Goal: Task Accomplishment & Management: Complete application form

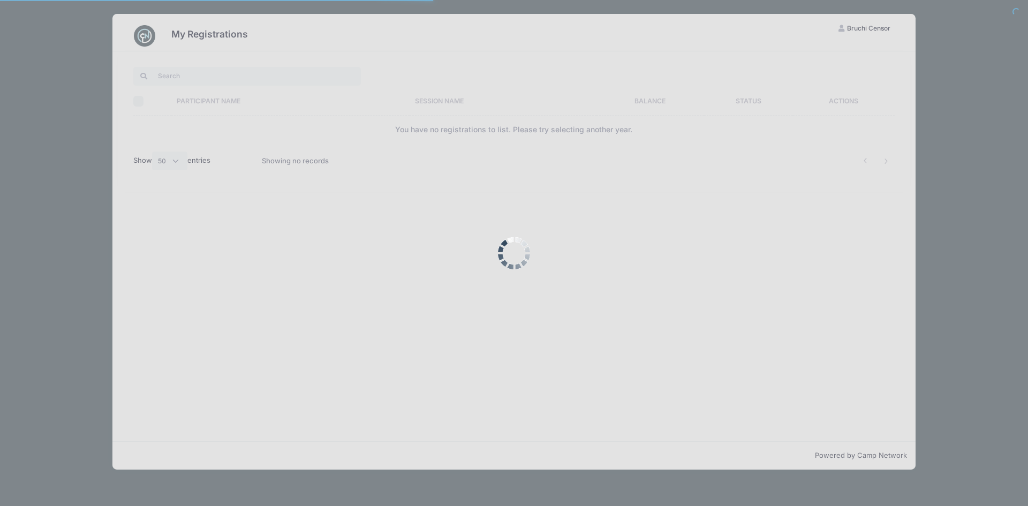
select select "50"
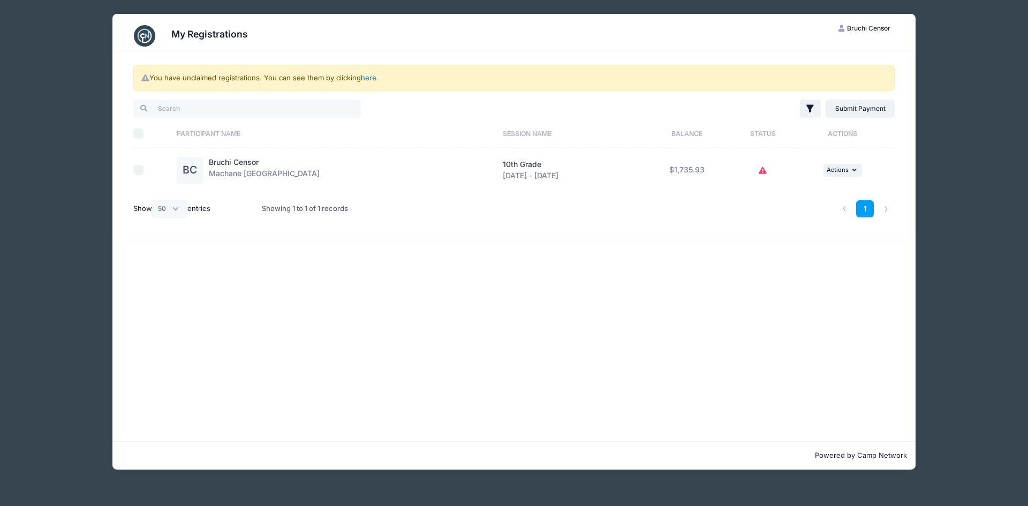
click at [372, 79] on link "here" at bounding box center [369, 77] width 16 height 9
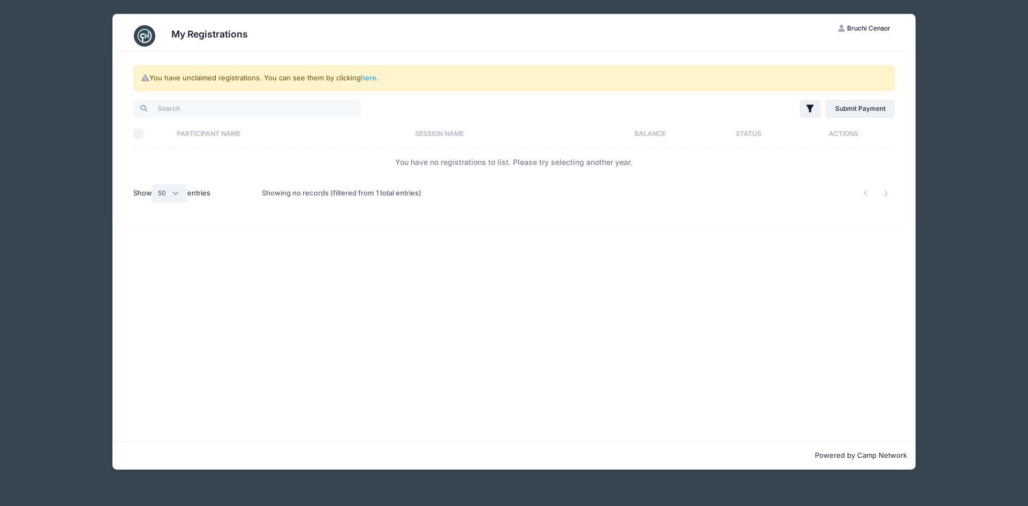
click at [177, 199] on select "All 10 25 50" at bounding box center [169, 193] width 35 height 18
click at [269, 321] on div "You have unclaimed registrations. You can see them by clicking here . Filter Fi…" at bounding box center [513, 246] width 803 height 390
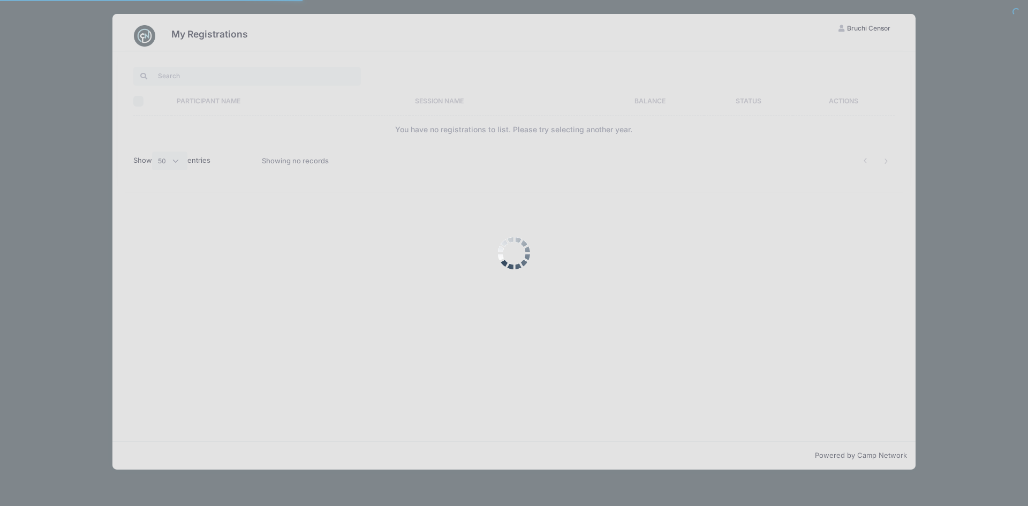
select select "50"
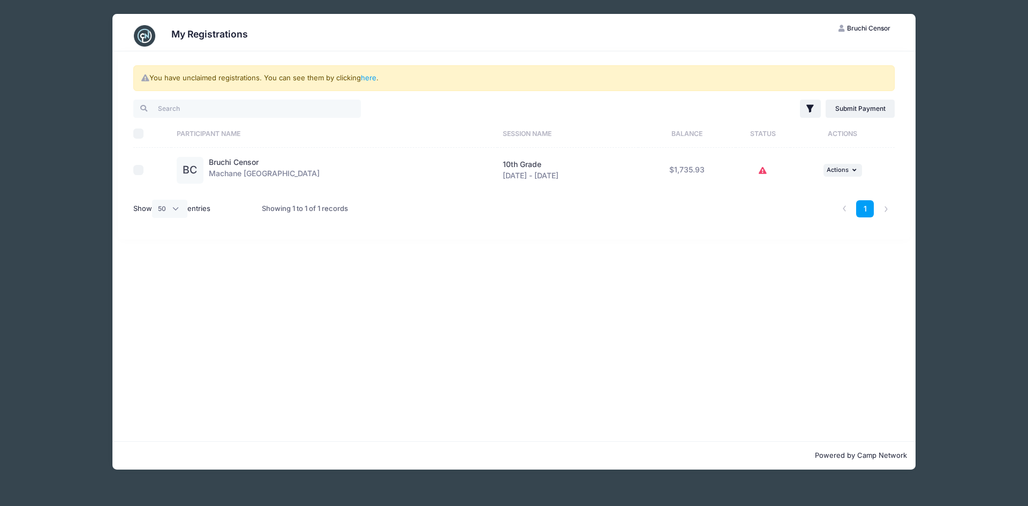
click at [282, 171] on div "Bruchi Censor Machane [GEOGRAPHIC_DATA]" at bounding box center [264, 170] width 111 height 27
click at [846, 170] on span "Actions" at bounding box center [838, 169] width 22 height 7
click at [700, 271] on div "You have unclaimed registrations. You can see them by clicking here . Filter Fi…" at bounding box center [513, 246] width 803 height 390
click at [282, 162] on div "Bruchi Censor Machane Racket Lake" at bounding box center [264, 170] width 111 height 27
click at [269, 180] on div "Bruchi Censor Machane Racket Lake" at bounding box center [264, 170] width 111 height 27
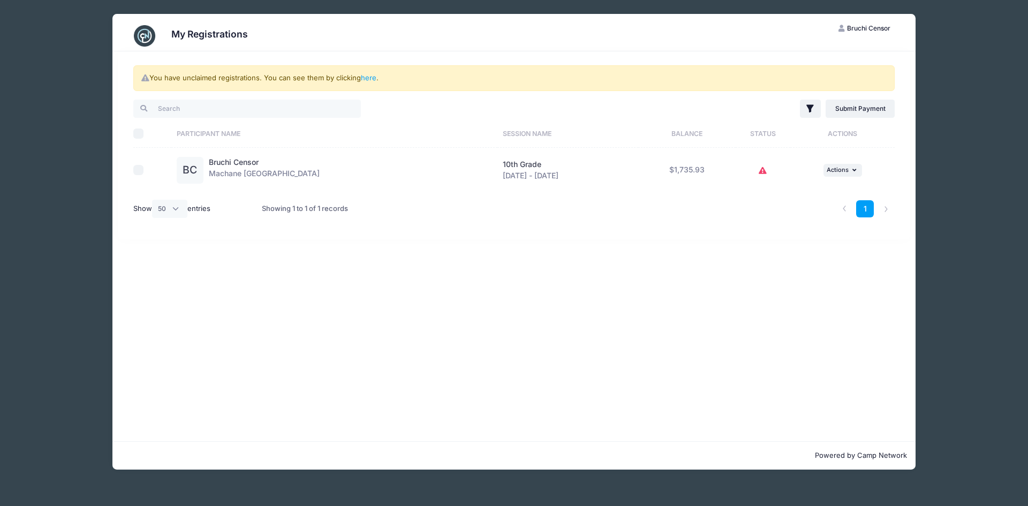
click at [259, 176] on div "Bruchi Censor Machane Racket Lake" at bounding box center [264, 170] width 111 height 27
click at [252, 166] on link "Bruchi Censor" at bounding box center [234, 161] width 50 height 9
click at [137, 171] on input "checkbox" at bounding box center [138, 170] width 11 height 11
checkbox input "true"
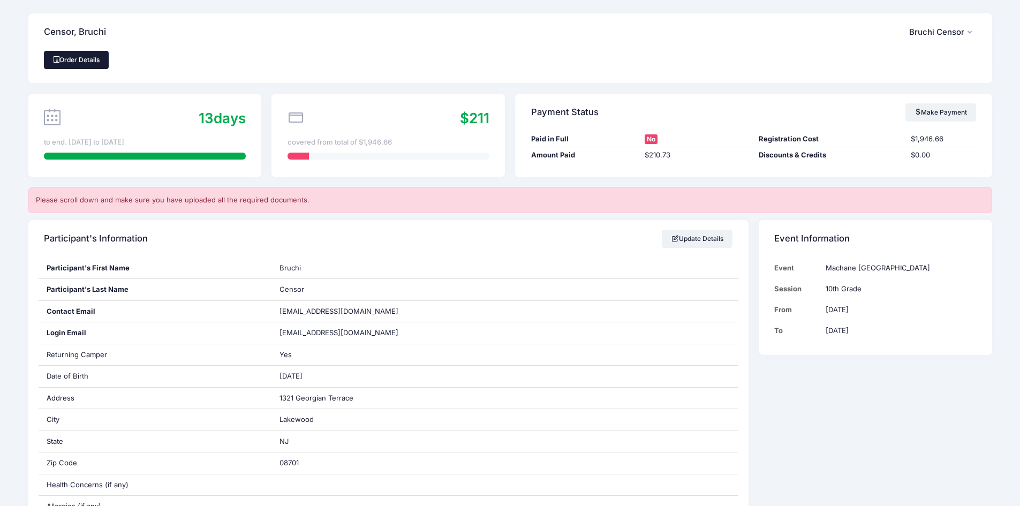
click at [87, 59] on link "Order Details" at bounding box center [76, 60] width 65 height 18
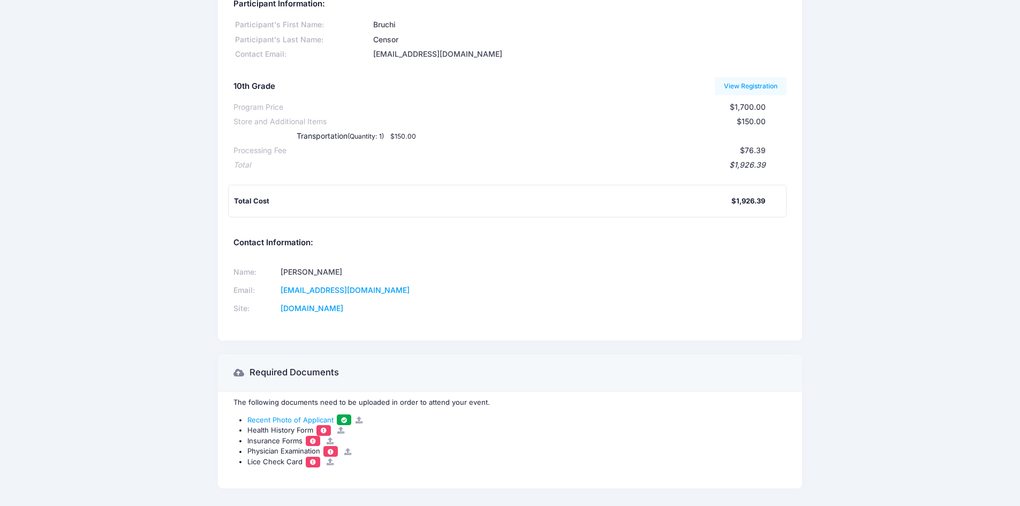
scroll to position [94, 0]
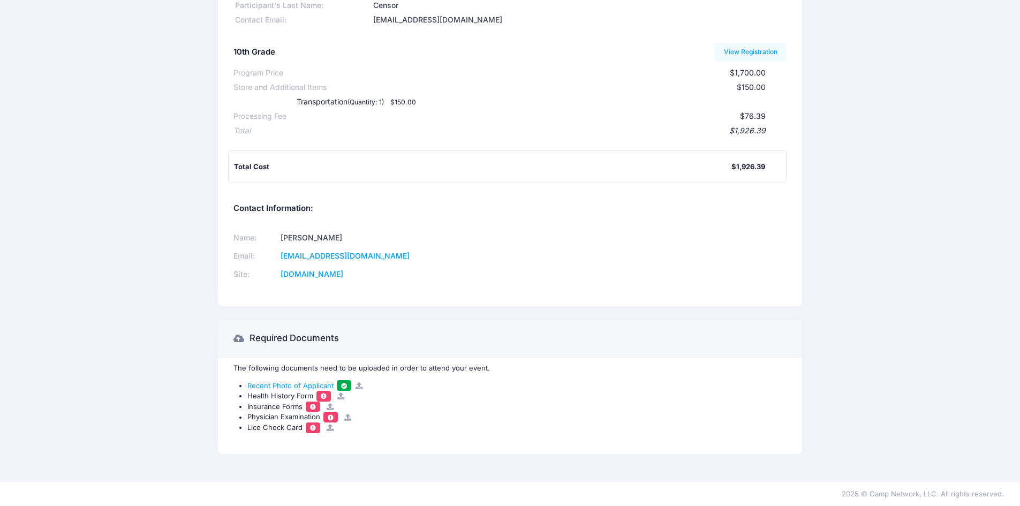
click at [341, 398] on icon at bounding box center [341, 396] width 9 height 7
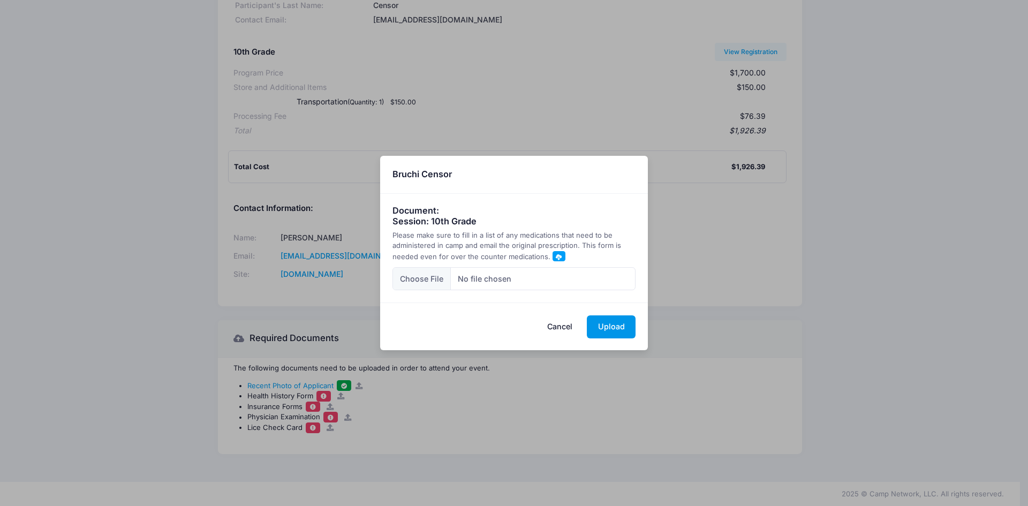
click at [612, 327] on button "Upload" at bounding box center [611, 326] width 49 height 23
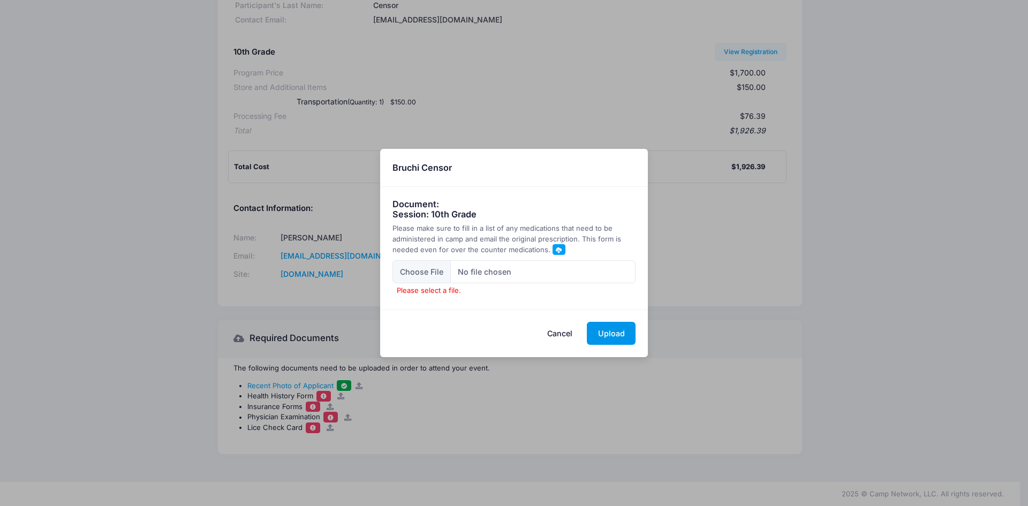
click at [617, 333] on button "Upload" at bounding box center [611, 333] width 49 height 23
click at [441, 293] on label "Please select a file." at bounding box center [429, 290] width 73 height 13
click at [441, 283] on input "Please select a file." at bounding box center [515, 271] width 244 height 23
click at [312, 411] on div "× Bruchi Censor Document: Session: 10th Grade Please make sure to fill in a lis…" at bounding box center [514, 253] width 1028 height 506
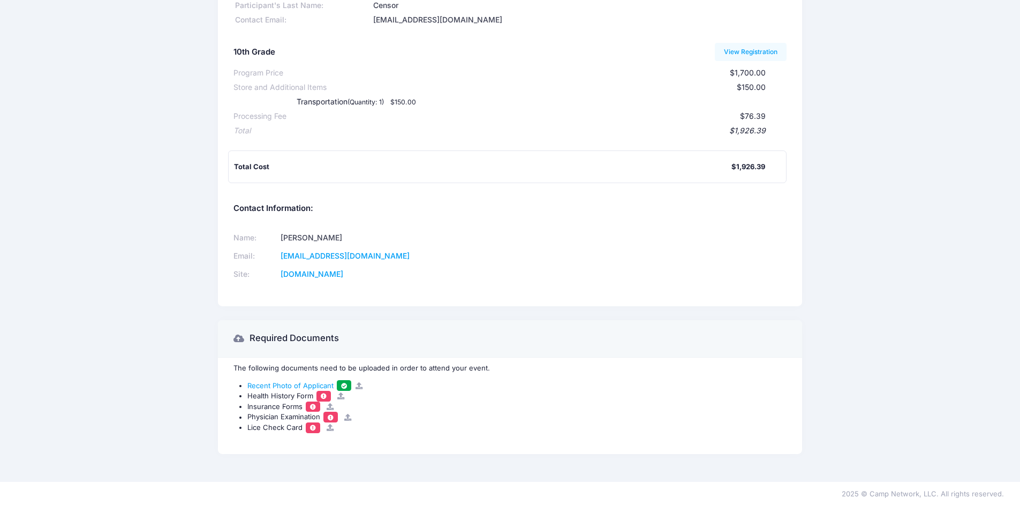
click at [332, 417] on span at bounding box center [330, 418] width 7 height 6
click at [292, 399] on span "Health History Form" at bounding box center [280, 395] width 66 height 9
click at [328, 425] on icon at bounding box center [330, 427] width 9 height 7
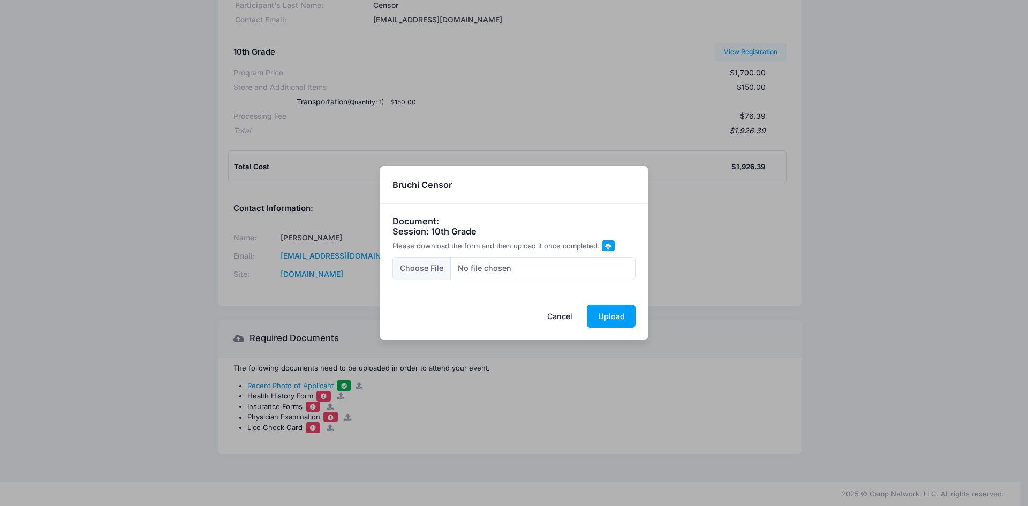
click at [565, 319] on button "Cancel" at bounding box center [560, 316] width 47 height 23
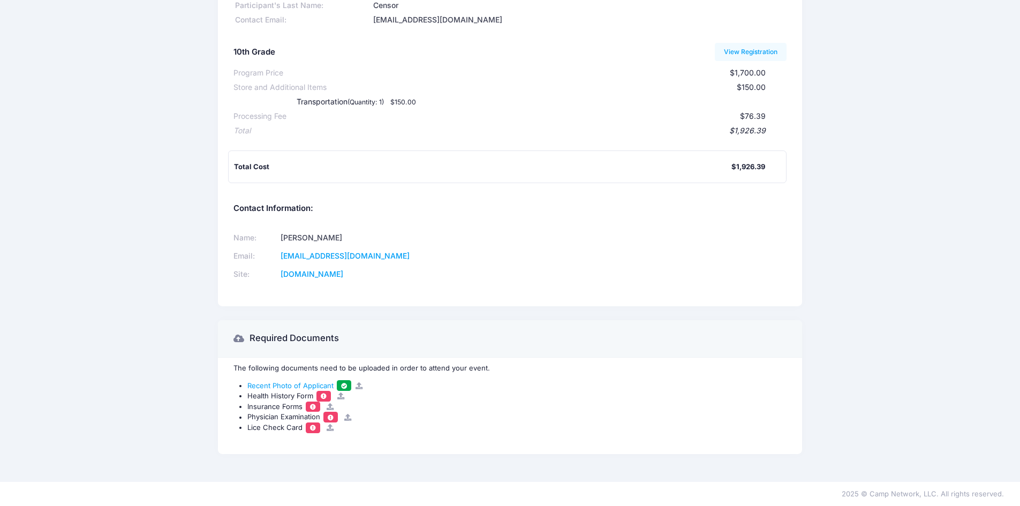
click at [323, 396] on span at bounding box center [323, 396] width 7 height 6
click at [299, 398] on span "Health History Form" at bounding box center [280, 395] width 66 height 9
click at [340, 396] on icon at bounding box center [341, 396] width 9 height 7
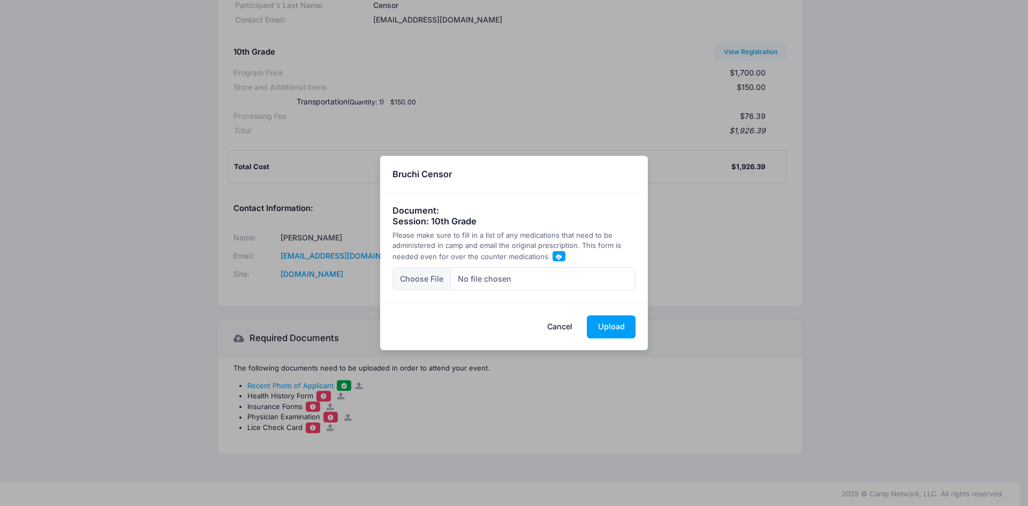
click at [556, 254] on span at bounding box center [559, 257] width 6 height 6
click at [559, 329] on button "Cancel" at bounding box center [560, 326] width 47 height 23
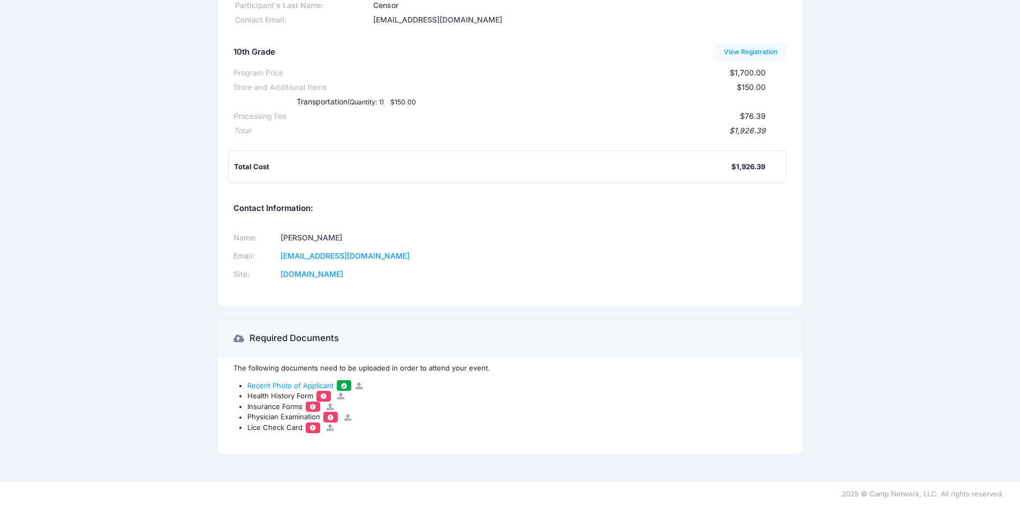
click at [324, 396] on span at bounding box center [323, 396] width 7 height 6
click at [341, 400] on icon at bounding box center [341, 396] width 9 height 7
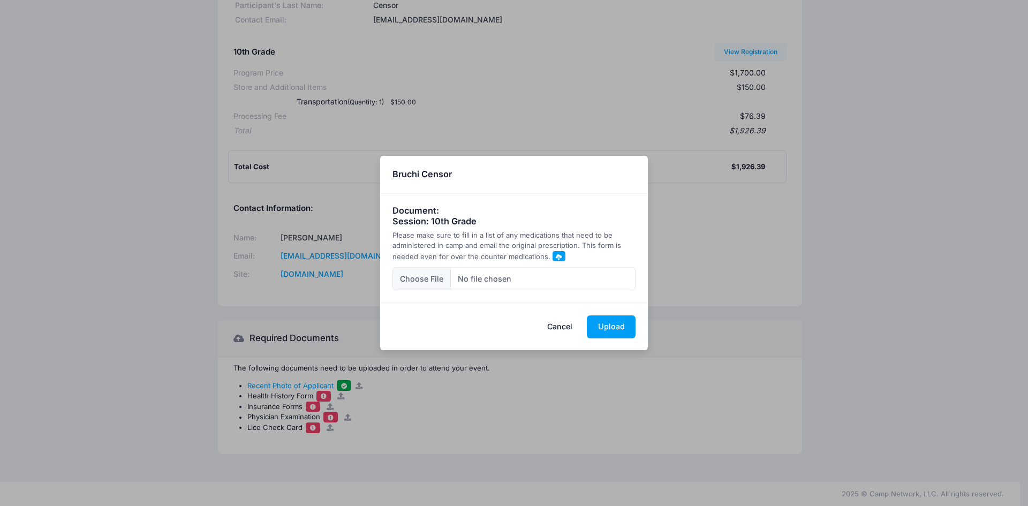
click at [557, 255] on span at bounding box center [559, 257] width 6 height 6
click at [563, 324] on button "Cancel" at bounding box center [560, 326] width 47 height 23
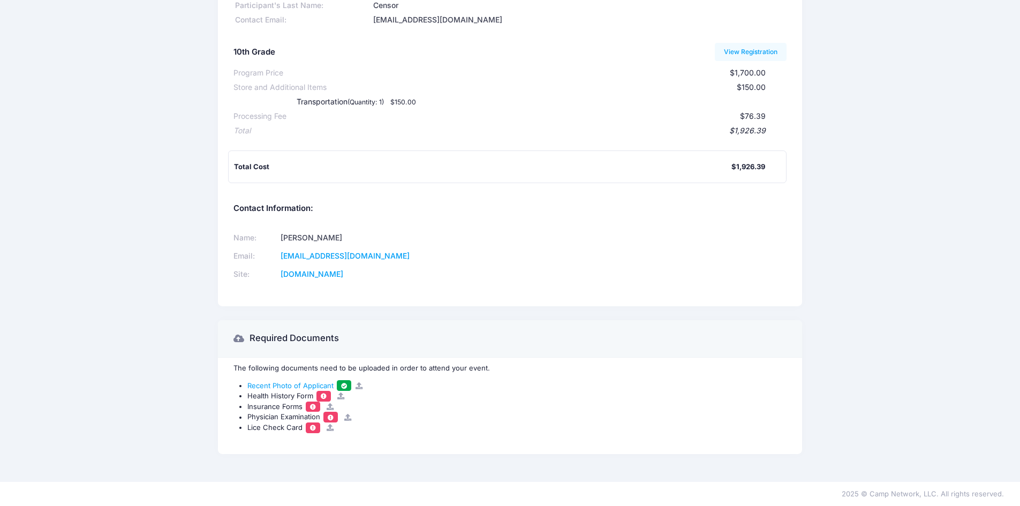
click at [292, 420] on span "Physician Examination" at bounding box center [283, 417] width 73 height 9
click at [287, 419] on span "Physician Examination" at bounding box center [283, 417] width 73 height 9
click at [348, 417] on icon at bounding box center [348, 417] width 9 height 7
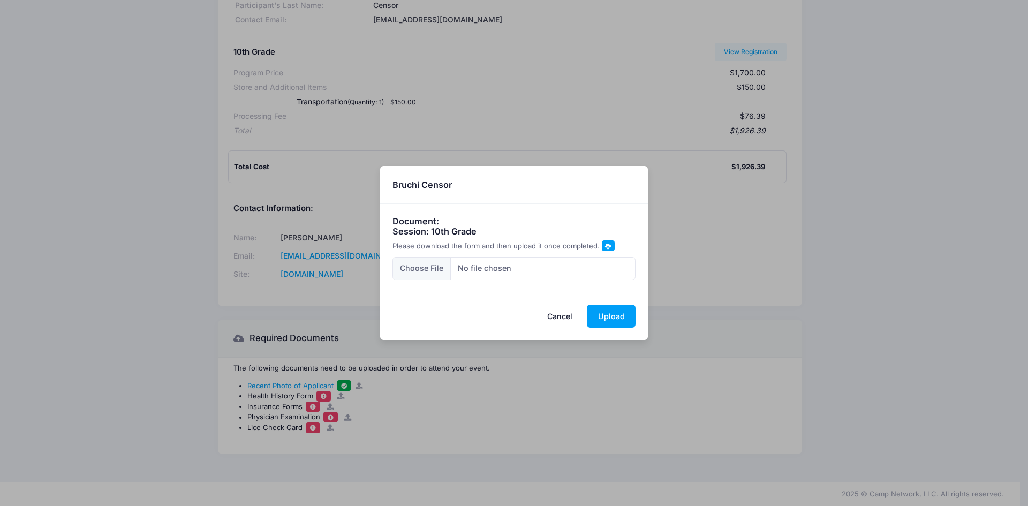
click at [591, 246] on span "Please download the form and then upload it once completed." at bounding box center [496, 246] width 207 height 9
click at [605, 248] on span at bounding box center [608, 246] width 6 height 6
click at [562, 316] on button "Cancel" at bounding box center [560, 316] width 47 height 23
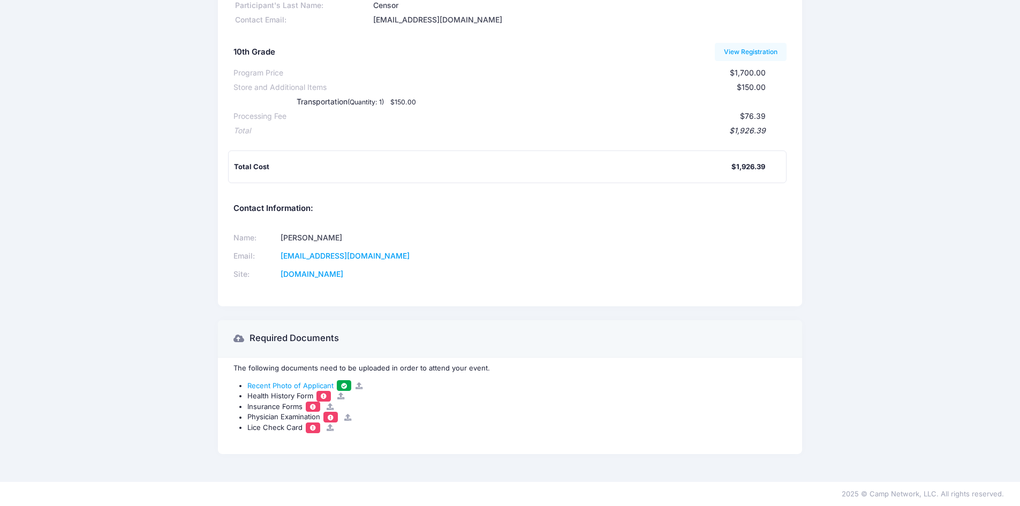
click at [329, 428] on icon at bounding box center [330, 427] width 9 height 7
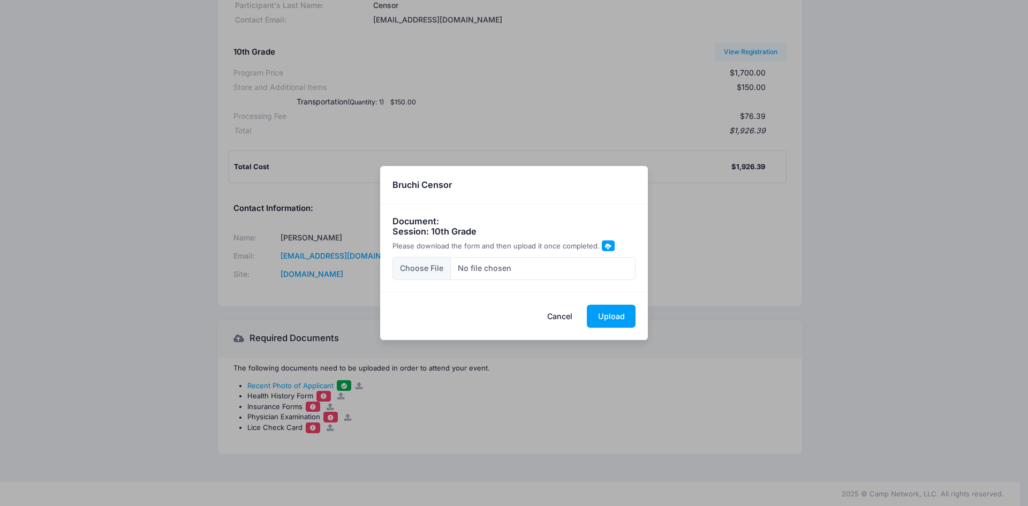
click at [605, 245] on span at bounding box center [608, 246] width 6 height 6
click at [563, 317] on button "Cancel" at bounding box center [560, 316] width 47 height 23
